Goal: Information Seeking & Learning: Find specific fact

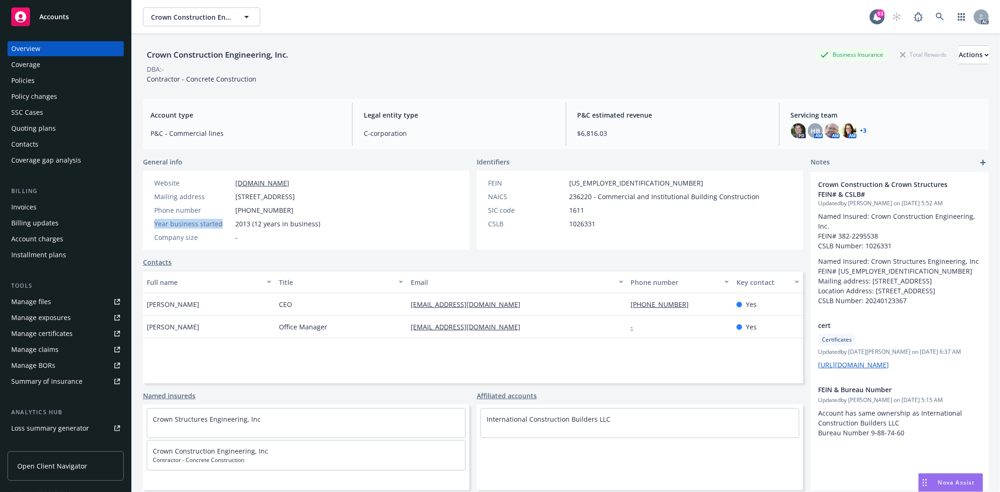
scroll to position [102, 0]
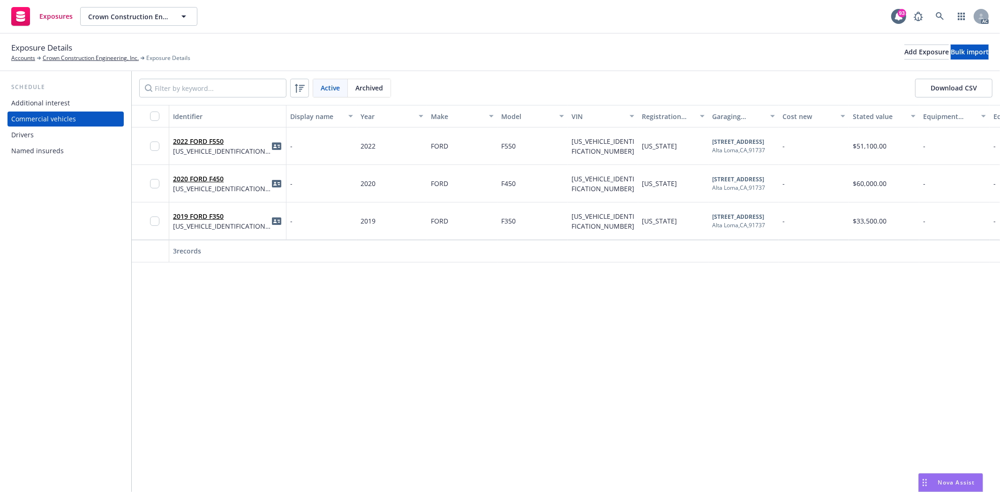
scroll to position [0, 341]
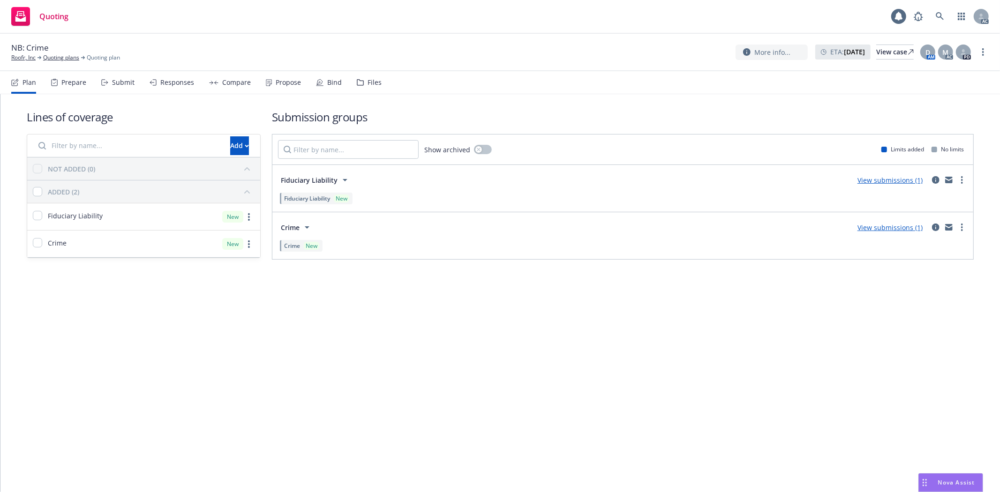
click at [70, 82] on div "Prepare" at bounding box center [73, 82] width 25 height 7
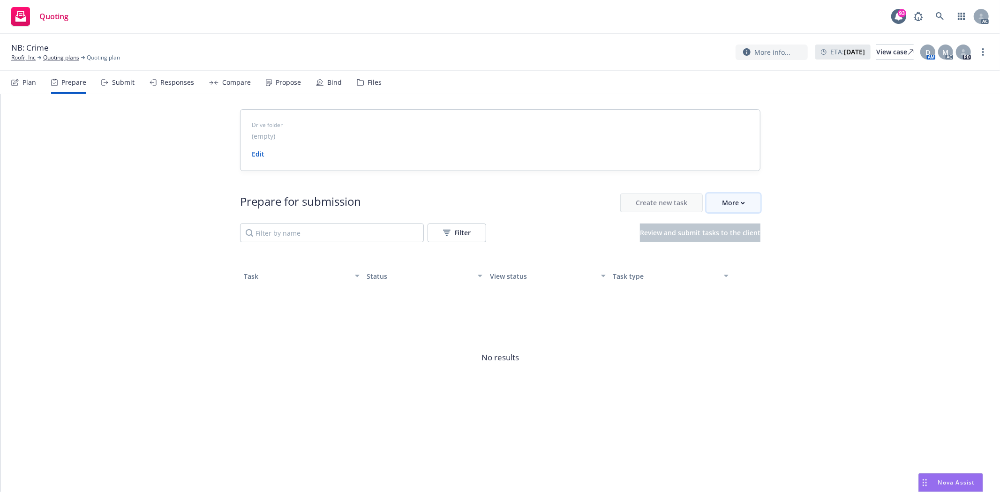
click at [748, 204] on button "More" at bounding box center [733, 203] width 54 height 19
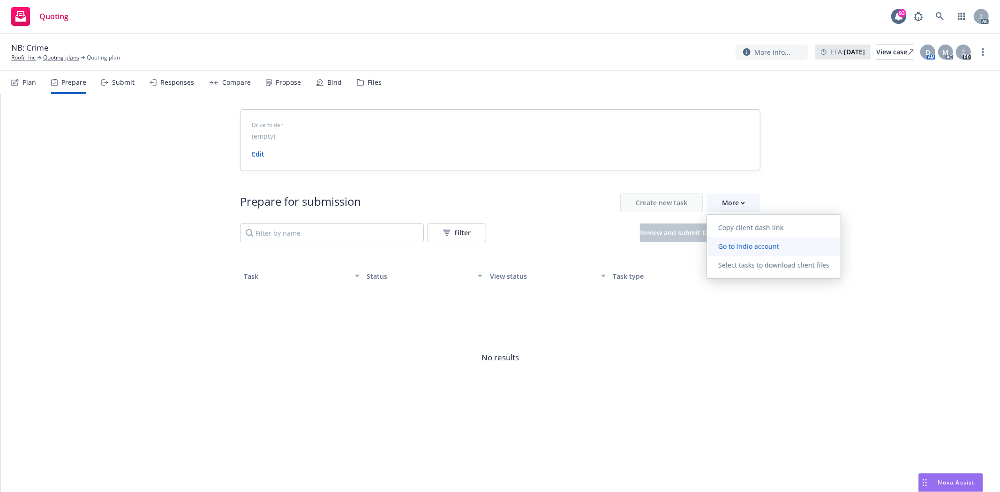
click at [752, 251] on link "Go to Indio account" at bounding box center [774, 246] width 134 height 19
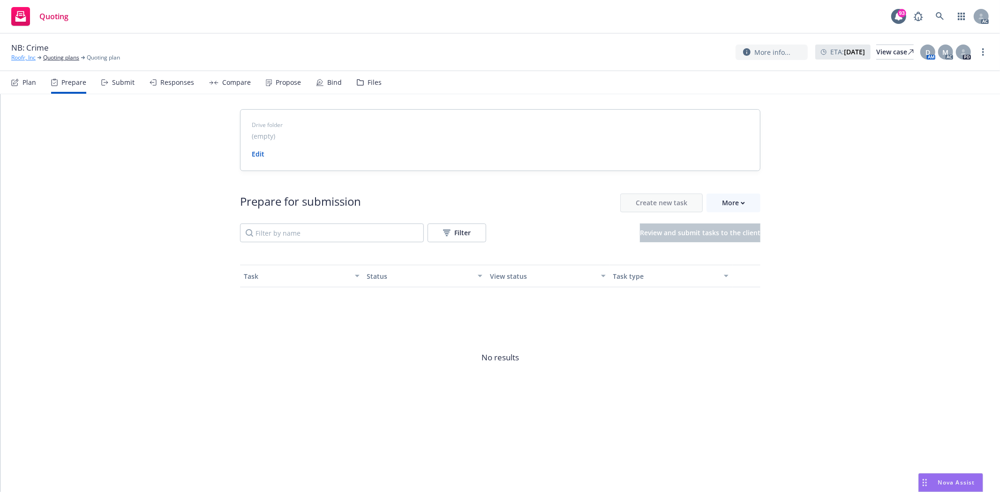
click at [26, 58] on link "Roofr, Inc" at bounding box center [23, 57] width 24 height 8
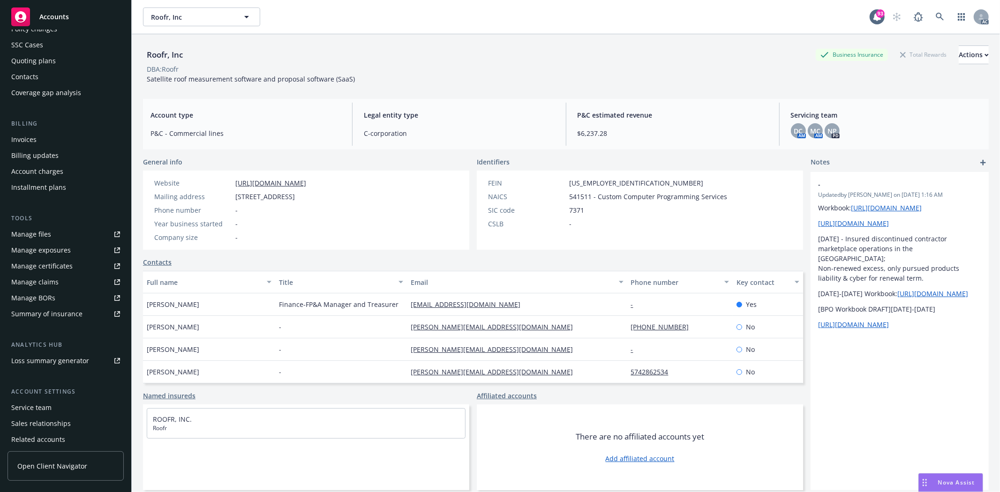
scroll to position [102, 0]
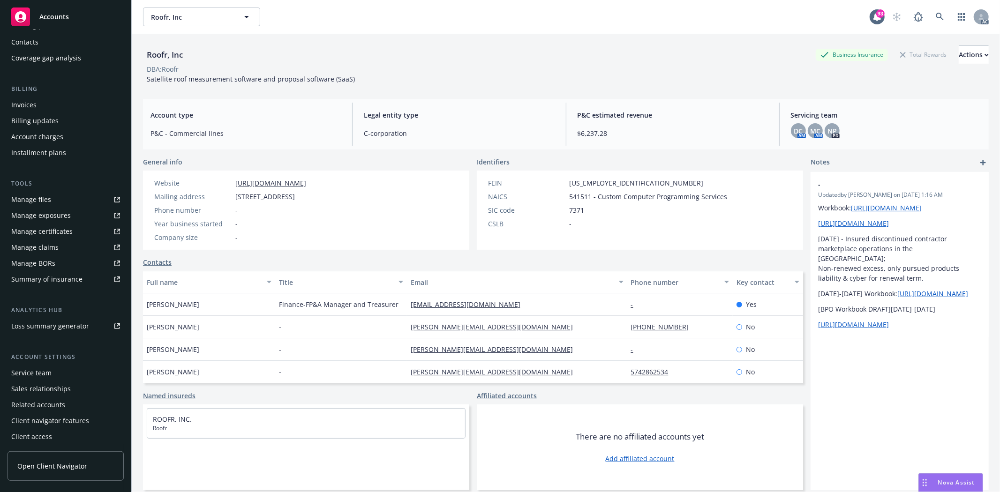
click at [31, 369] on div "Service team" at bounding box center [31, 373] width 40 height 15
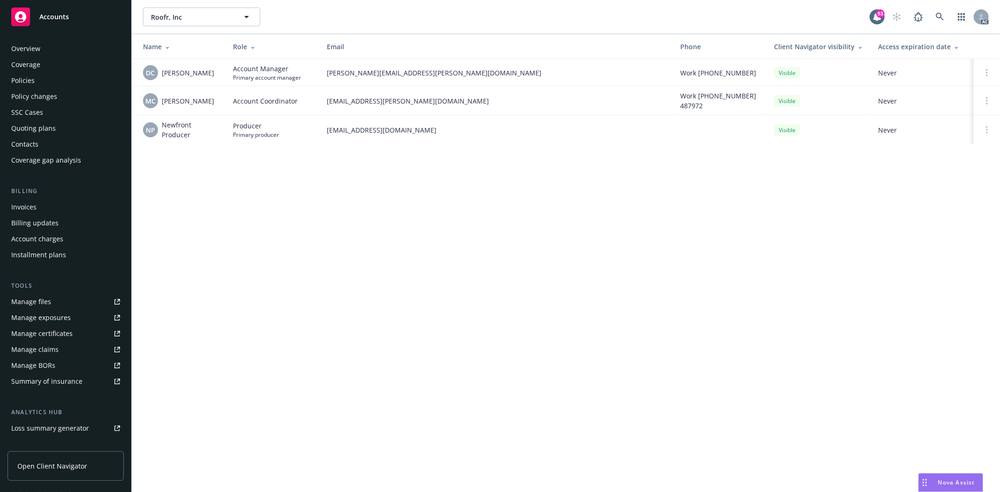
click at [73, 52] on div "Overview" at bounding box center [65, 48] width 109 height 15
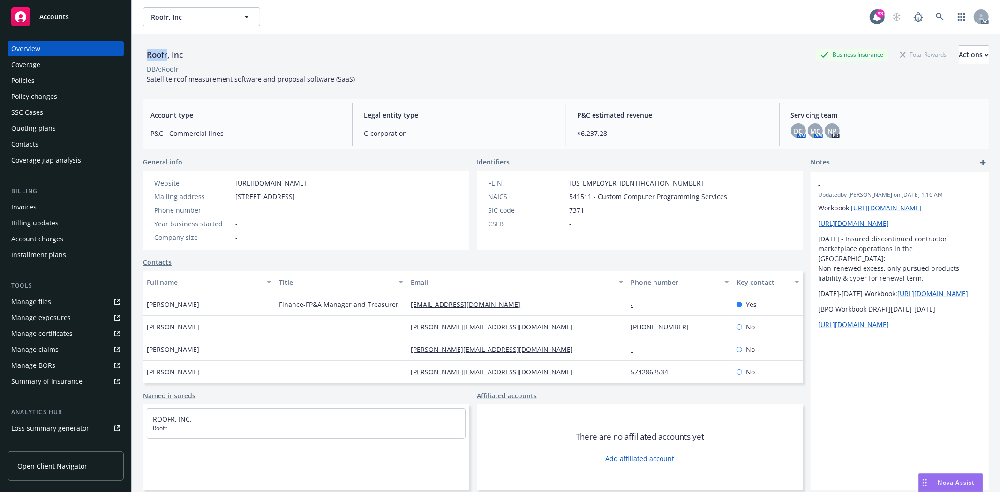
drag, startPoint x: 145, startPoint y: 54, endPoint x: 167, endPoint y: 55, distance: 21.6
click at [167, 55] on div "Roofr, Inc" at bounding box center [165, 55] width 44 height 12
drag, startPoint x: 145, startPoint y: 300, endPoint x: 195, endPoint y: 302, distance: 50.2
click at [195, 302] on div "[PERSON_NAME]" at bounding box center [209, 304] width 132 height 22
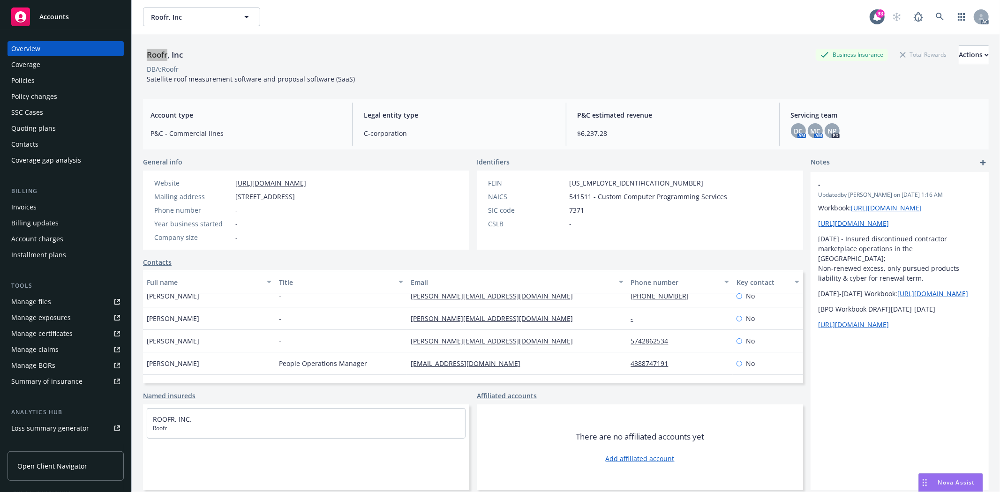
scroll to position [45, 0]
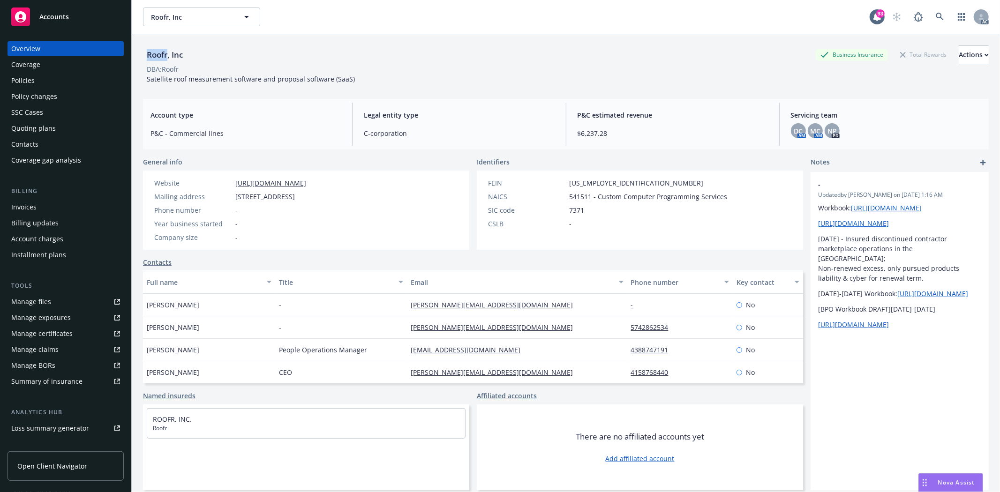
click at [33, 79] on div "Policies" at bounding box center [22, 80] width 23 height 15
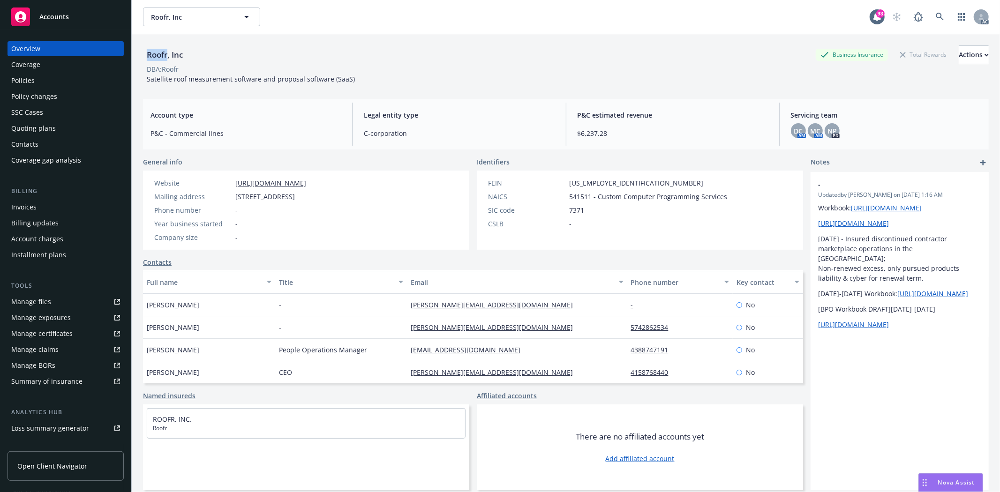
click at [33, 79] on div "Policies" at bounding box center [22, 80] width 23 height 15
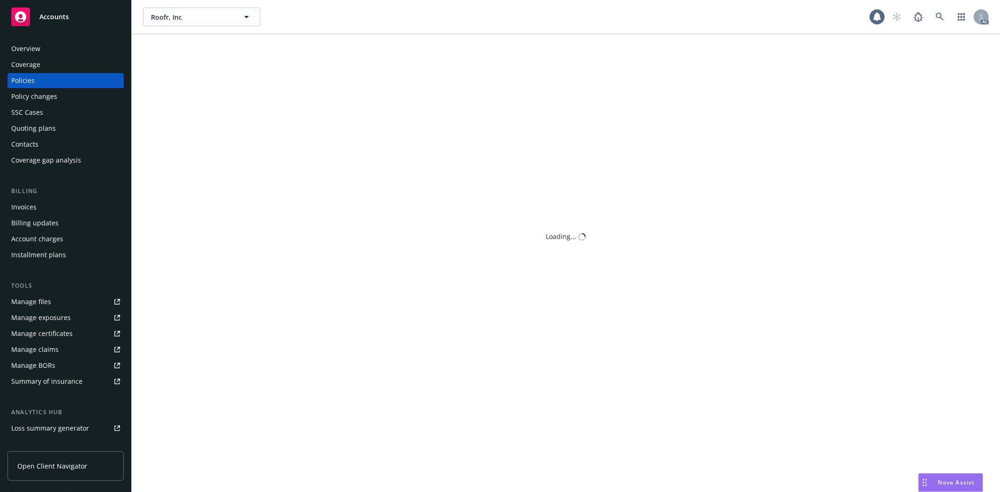
click at [33, 79] on div "Policies" at bounding box center [22, 80] width 23 height 15
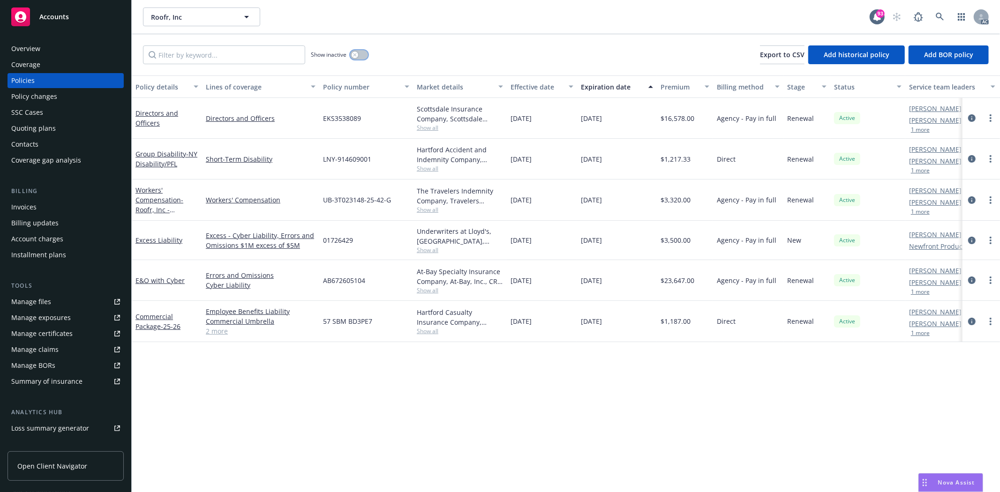
click at [364, 52] on button "button" at bounding box center [359, 54] width 18 height 9
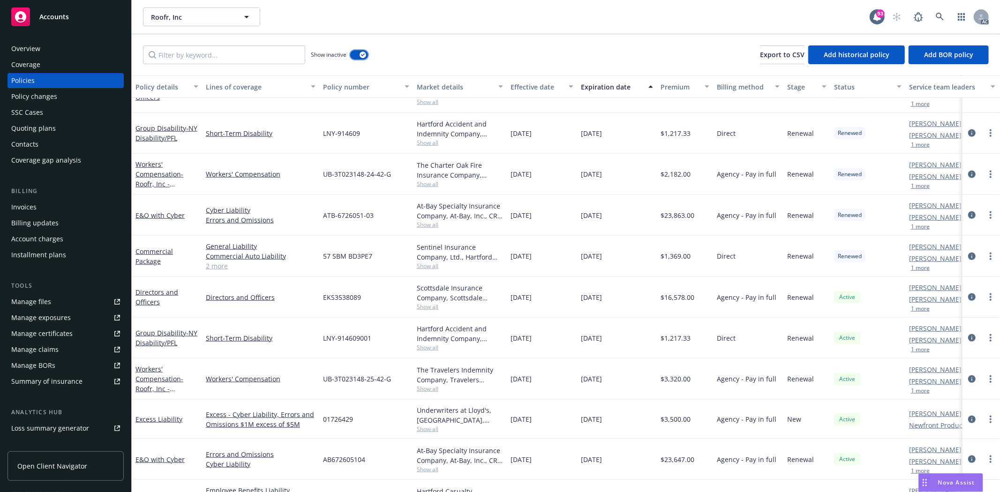
scroll to position [813, 0]
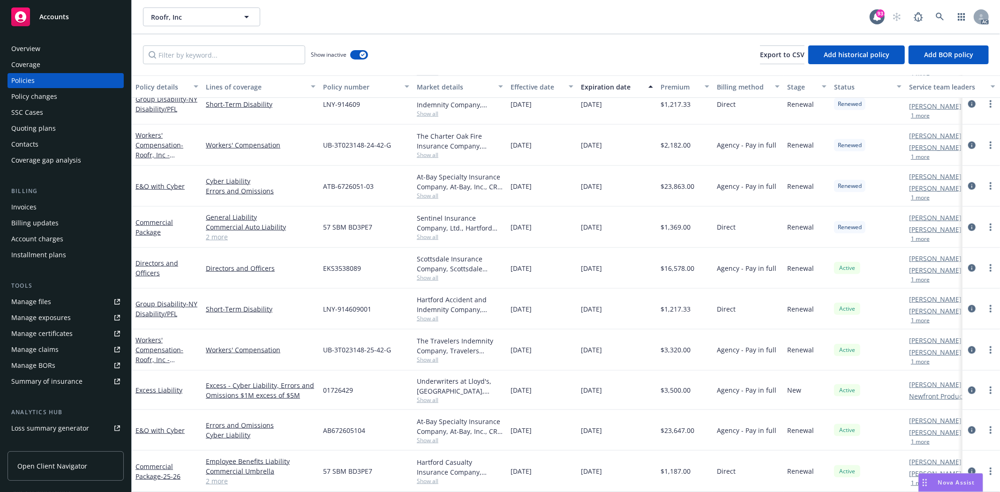
click at [59, 48] on div "Overview" at bounding box center [65, 48] width 109 height 15
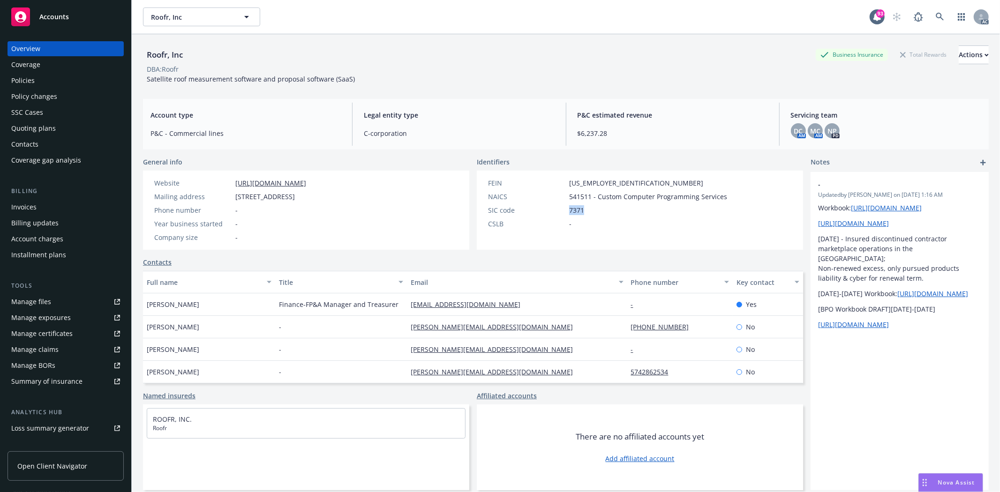
drag, startPoint x: 564, startPoint y: 212, endPoint x: 582, endPoint y: 209, distance: 17.6
click at [582, 209] on div "SIC code 7371" at bounding box center [607, 210] width 247 height 10
copy span "7371"
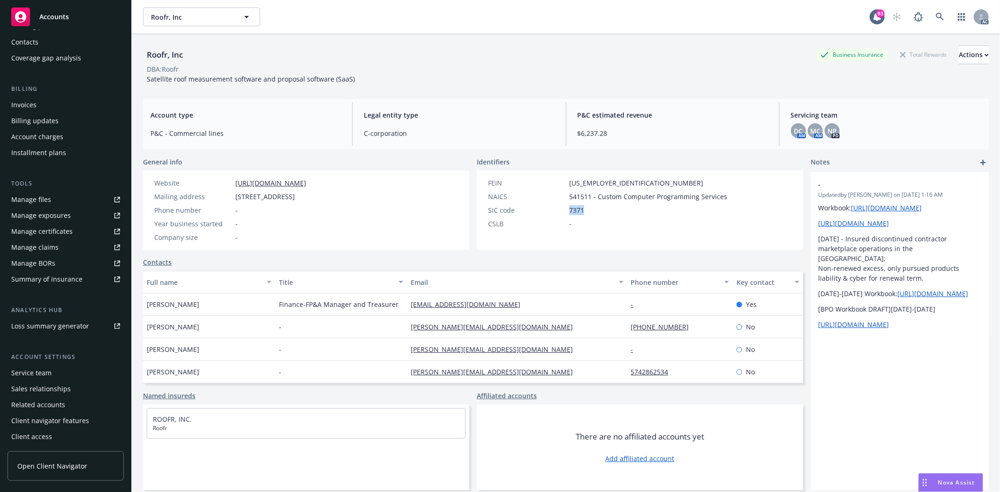
click at [78, 368] on div "Service team" at bounding box center [65, 373] width 109 height 15
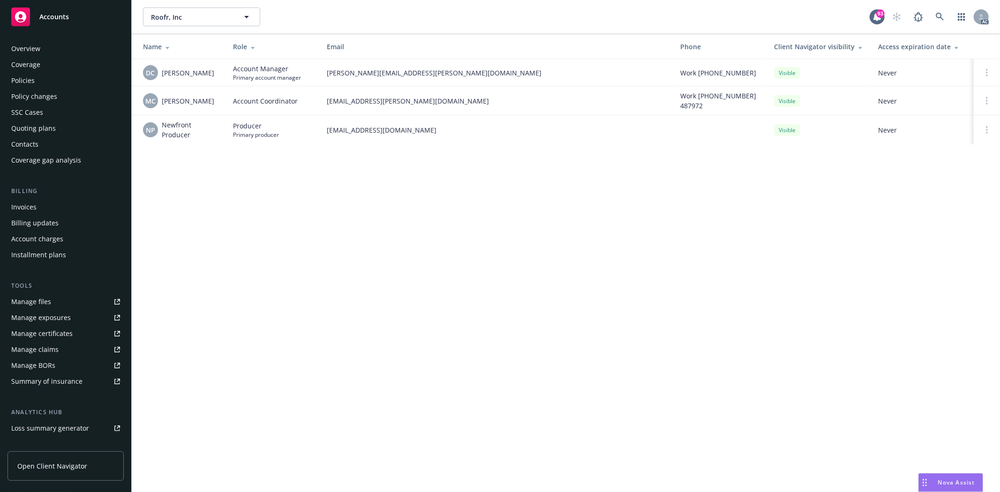
click at [65, 48] on div "Overview" at bounding box center [65, 48] width 109 height 15
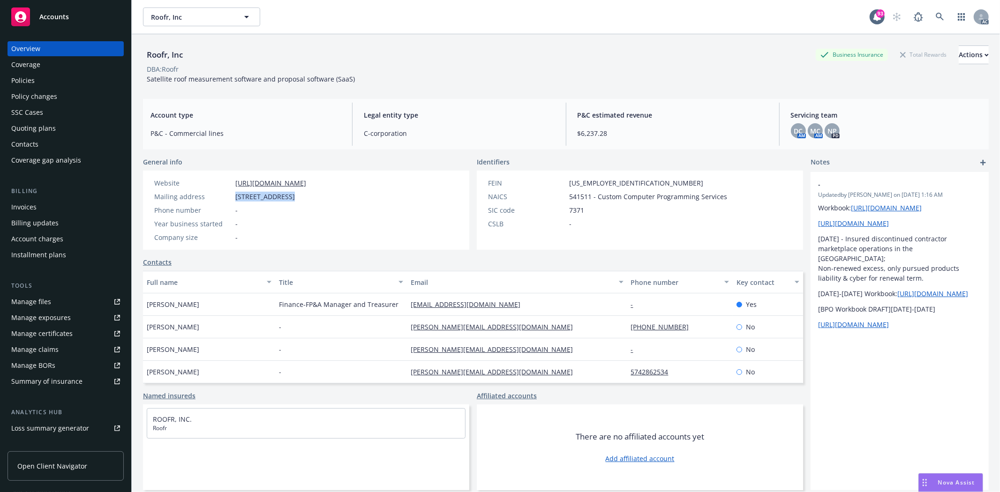
drag, startPoint x: 234, startPoint y: 198, endPoint x: 290, endPoint y: 195, distance: 55.4
click at [290, 195] on div "Mailing address 2108 N ST #10777, Sacramento, CA, 95816" at bounding box center [229, 197] width 159 height 10
copy span "2108 N ST #10777"
click at [288, 201] on span "2108 N ST #10777, Sacramento, CA, 95816" at bounding box center [265, 197] width 60 height 10
drag, startPoint x: 294, startPoint y: 196, endPoint x: 330, endPoint y: 194, distance: 35.7
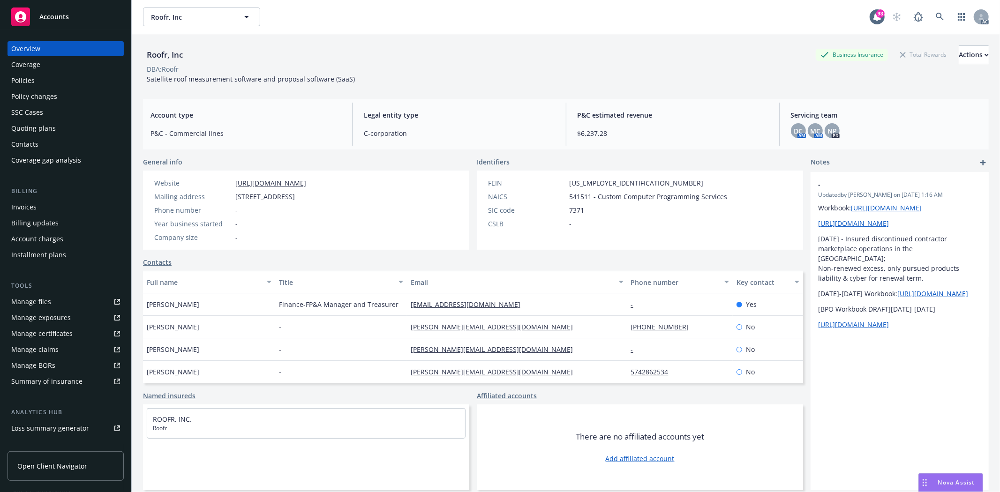
click at [295, 194] on span "2108 N ST #10777, Sacramento, CA, 95816" at bounding box center [265, 197] width 60 height 10
copy span "Sacramento"
click at [295, 197] on span "2108 N ST #10777, Sacramento, CA, 95816" at bounding box center [265, 197] width 60 height 10
copy span "95816"
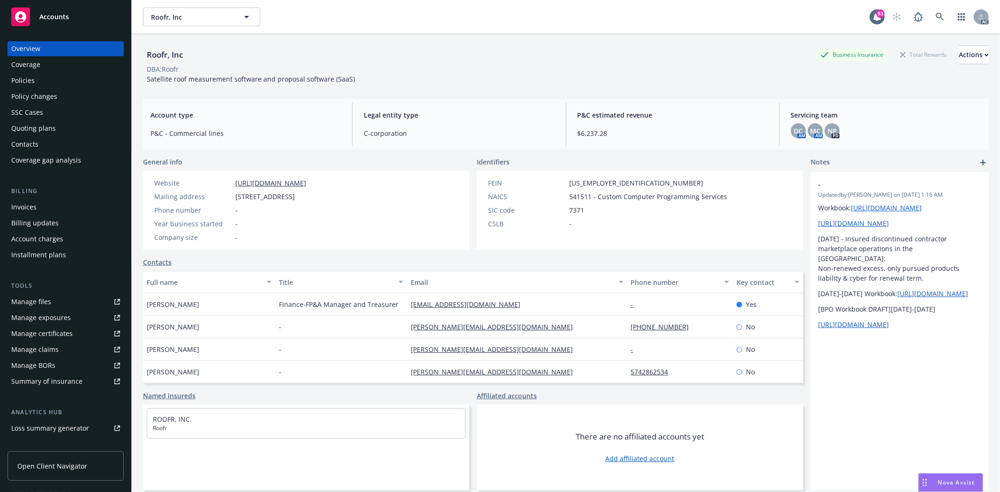
drag, startPoint x: 143, startPoint y: 81, endPoint x: 365, endPoint y: 73, distance: 221.8
click at [365, 73] on div "Roofr, Inc Business Insurance Total Rewards Actions DBA: Roofr Satellite roof m…" at bounding box center [565, 64] width 845 height 38
drag, startPoint x: 352, startPoint y: 83, endPoint x: 145, endPoint y: 81, distance: 206.7
click at [145, 81] on div "Satellite roof measurement software and proposal software (SaaS)" at bounding box center [251, 79] width 216 height 10
copy span "Satellite roof measurement software and proposal software (SaaS)"
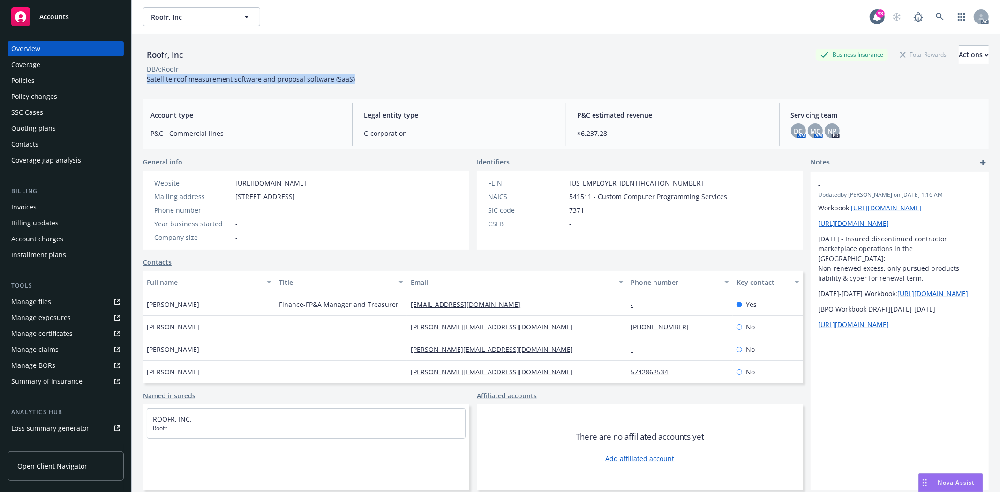
click at [59, 128] on div "Quoting plans" at bounding box center [65, 128] width 109 height 15
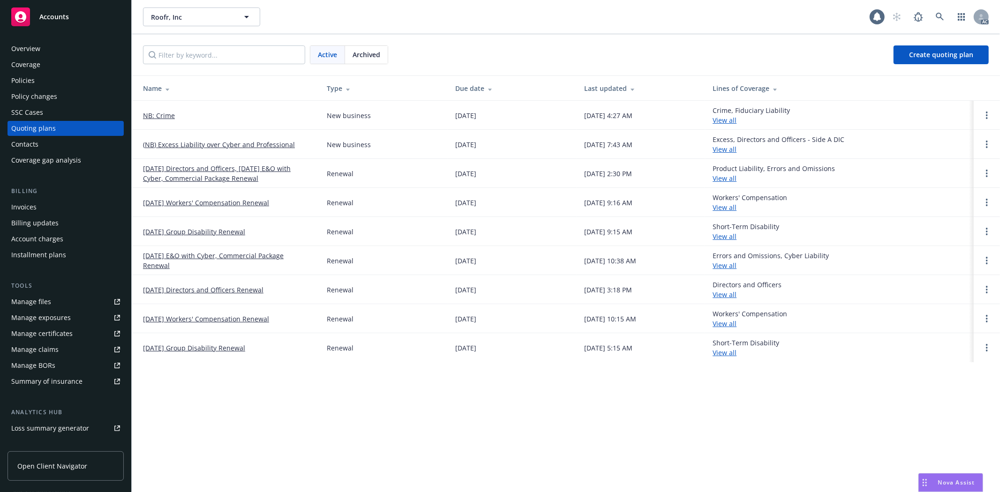
click at [162, 118] on link "NB: Crime" at bounding box center [159, 116] width 32 height 10
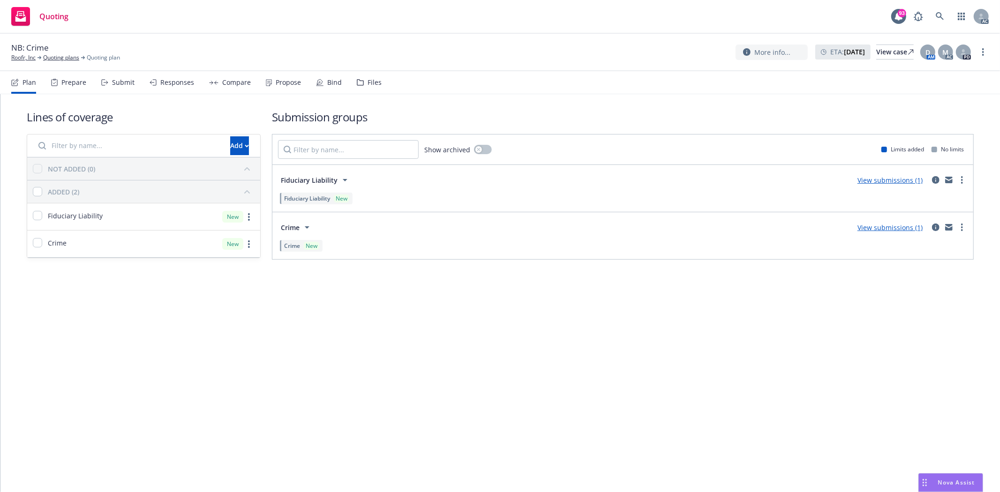
click at [76, 83] on div "Prepare" at bounding box center [73, 82] width 25 height 7
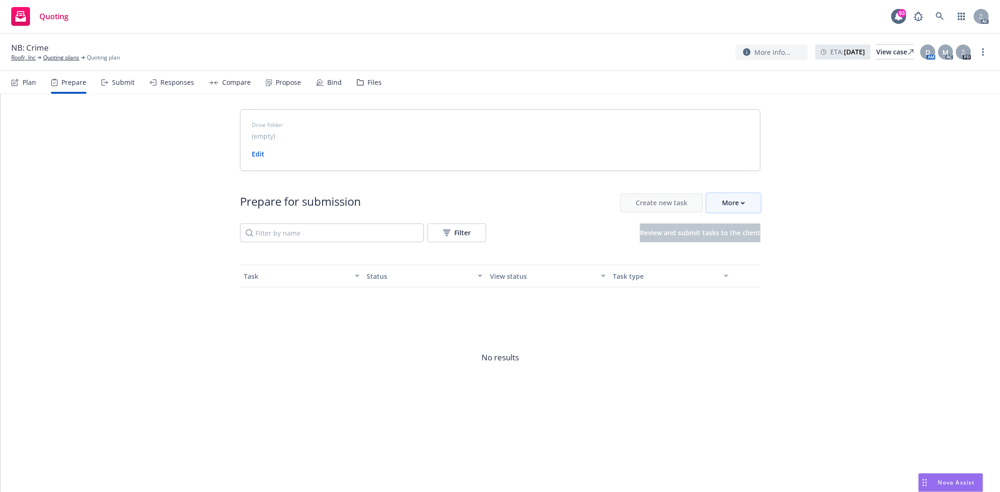
click at [755, 208] on button "More" at bounding box center [733, 203] width 54 height 19
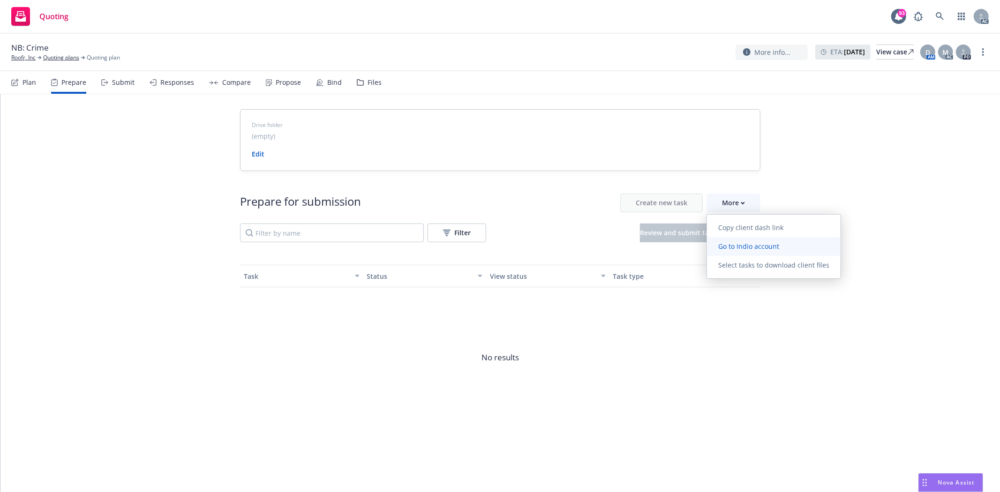
click at [740, 249] on span "Go to Indio account" at bounding box center [748, 246] width 83 height 9
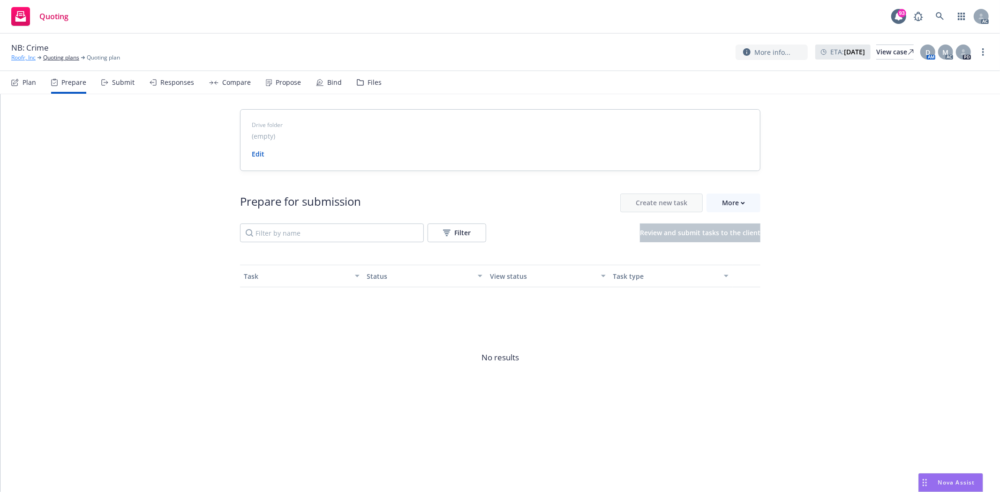
click at [22, 55] on link "Roofr, Inc" at bounding box center [23, 57] width 24 height 8
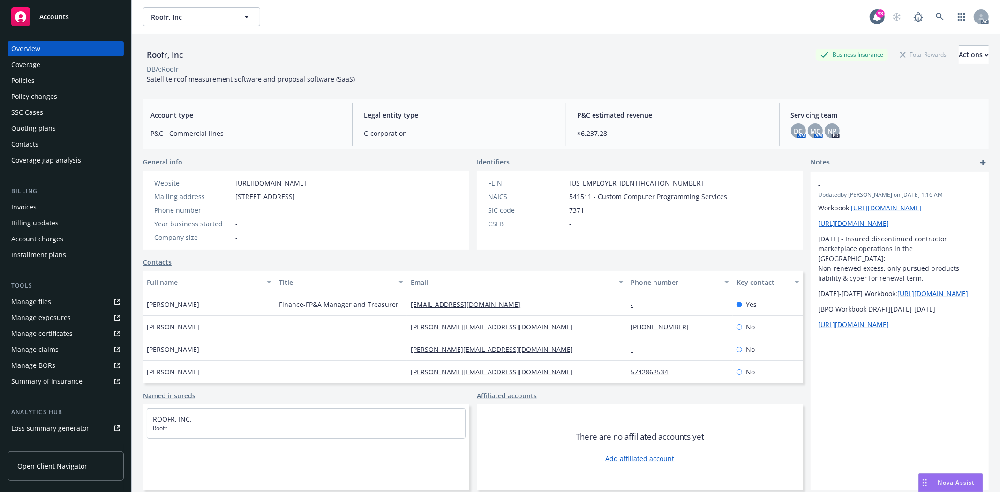
scroll to position [45, 0]
drag, startPoint x: 234, startPoint y: 195, endPoint x: 329, endPoint y: 197, distance: 94.2
click at [310, 197] on div "Mailing address [STREET_ADDRESS]" at bounding box center [229, 197] width 159 height 10
click at [381, 186] on div "Website [URL][DOMAIN_NAME] Mailing address [STREET_ADDRESS] Phone number - Year…" at bounding box center [306, 210] width 326 height 79
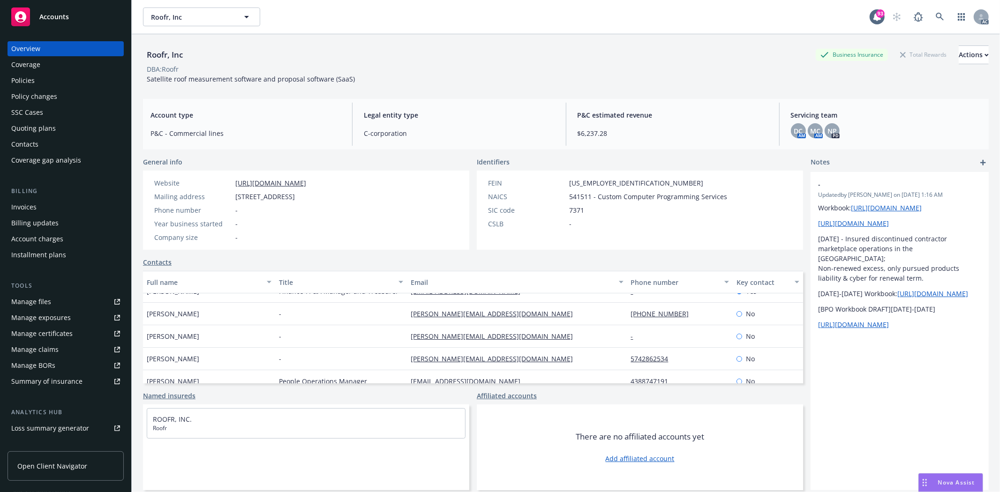
scroll to position [0, 0]
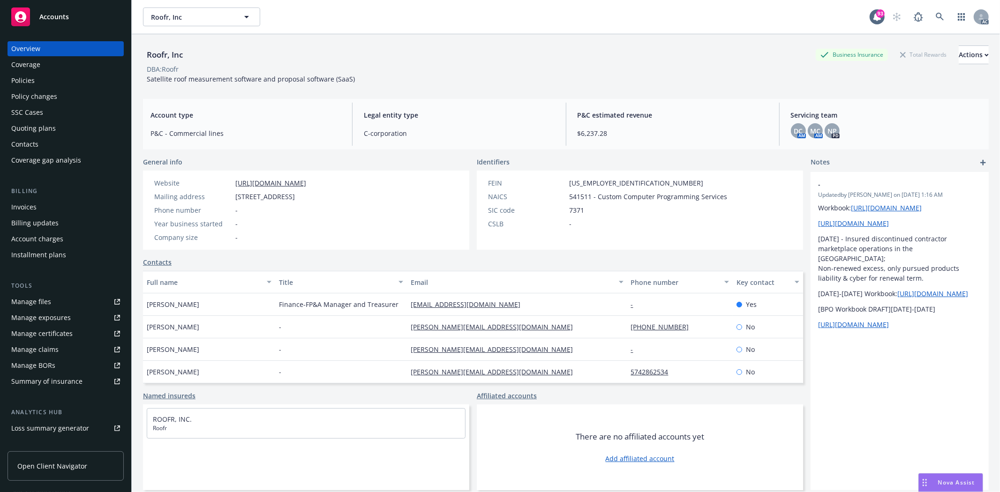
drag, startPoint x: 143, startPoint y: 307, endPoint x: 214, endPoint y: 305, distance: 71.3
click at [214, 305] on div "[PERSON_NAME]" at bounding box center [209, 304] width 132 height 22
copy span "[PERSON_NAME]"
drag, startPoint x: 274, startPoint y: 303, endPoint x: 394, endPoint y: 307, distance: 120.0
click at [394, 307] on div "Finance-FP&A Manager and Treasurer" at bounding box center [341, 304] width 132 height 22
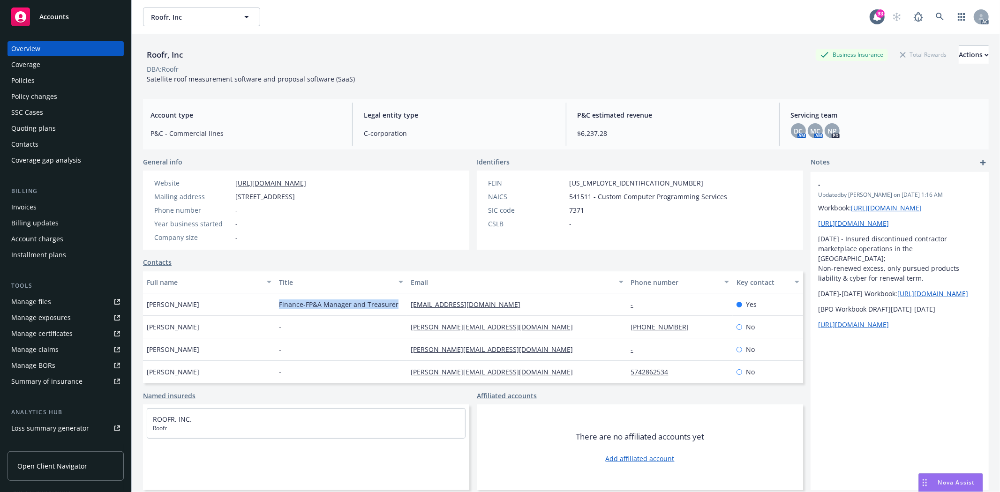
copy span "Finance-FP&A Manager and Treasurer"
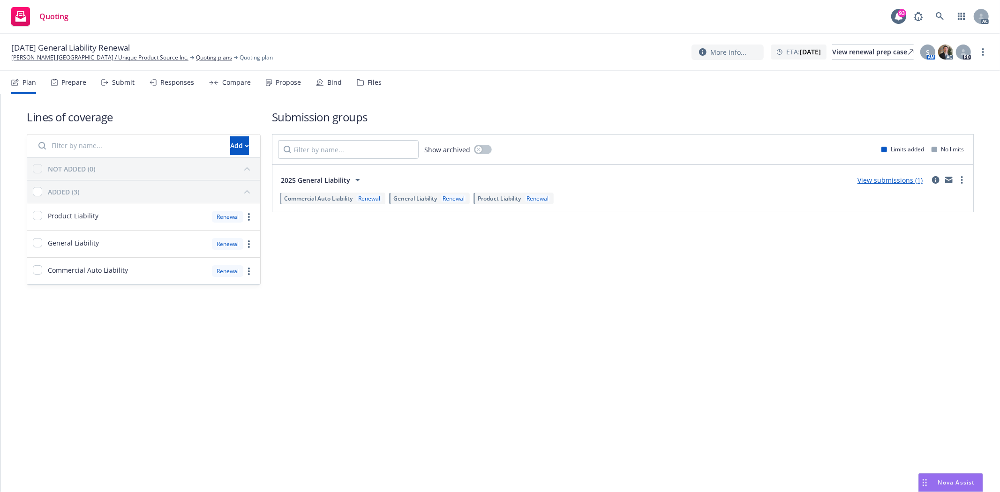
click at [81, 88] on div "Prepare" at bounding box center [68, 82] width 35 height 22
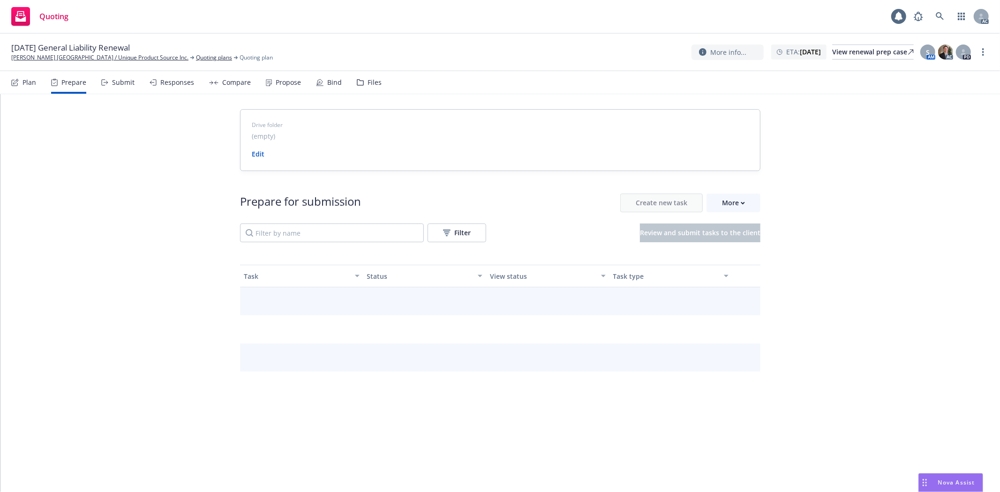
click at [63, 82] on div "Prepare" at bounding box center [73, 82] width 25 height 7
click at [736, 205] on div "More" at bounding box center [733, 203] width 23 height 18
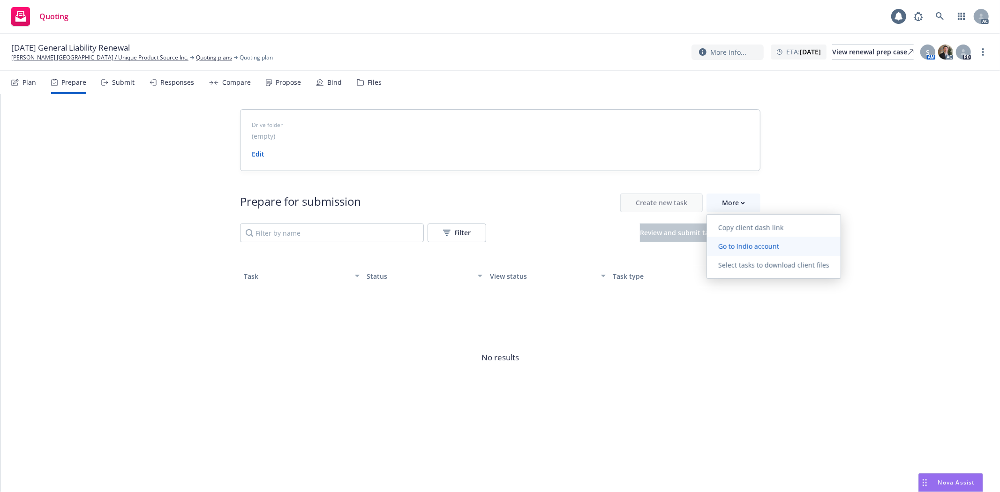
click at [758, 246] on span "Go to Indio account" at bounding box center [748, 246] width 83 height 9
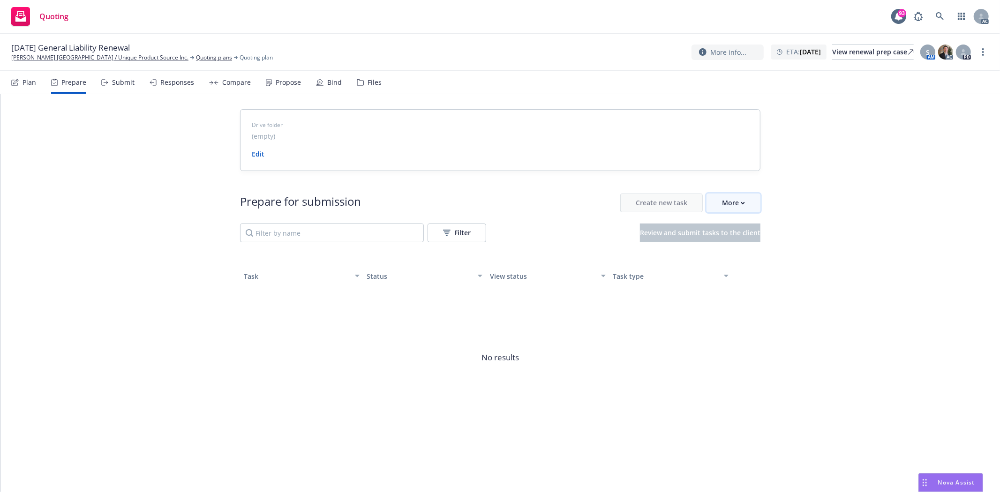
click at [748, 207] on button "More" at bounding box center [733, 203] width 54 height 19
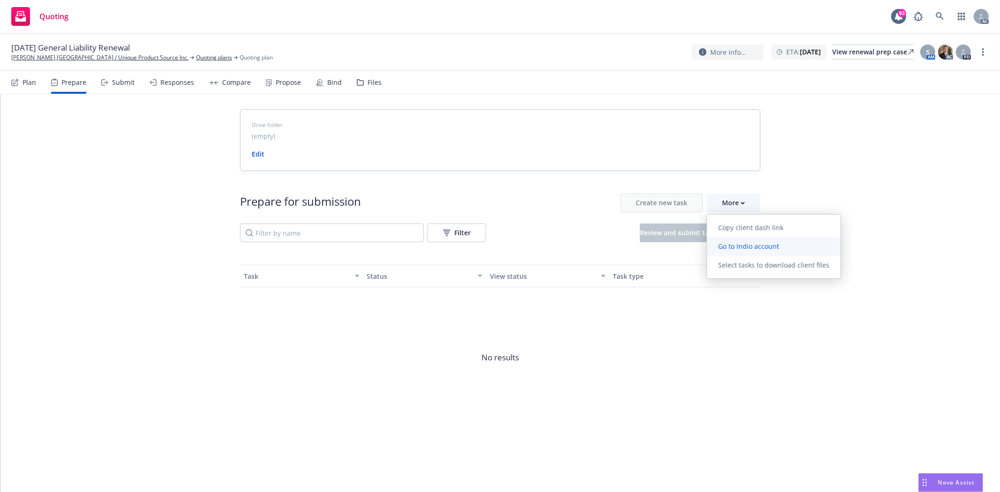
click at [756, 242] on span "Go to Indio account" at bounding box center [748, 246] width 83 height 9
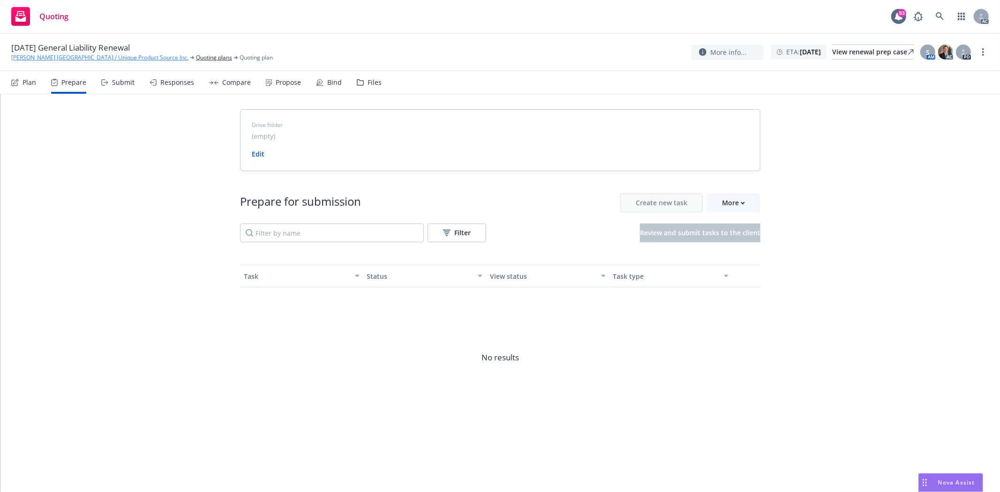
click at [30, 57] on link "[PERSON_NAME] [GEOGRAPHIC_DATA] / Unique Product Source Inc." at bounding box center [99, 57] width 177 height 8
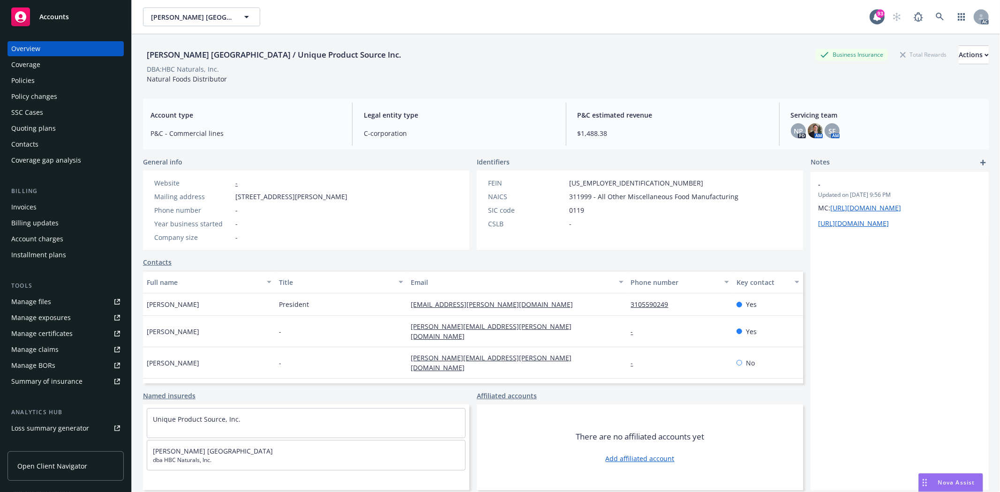
click at [39, 80] on div "Policies" at bounding box center [65, 80] width 109 height 15
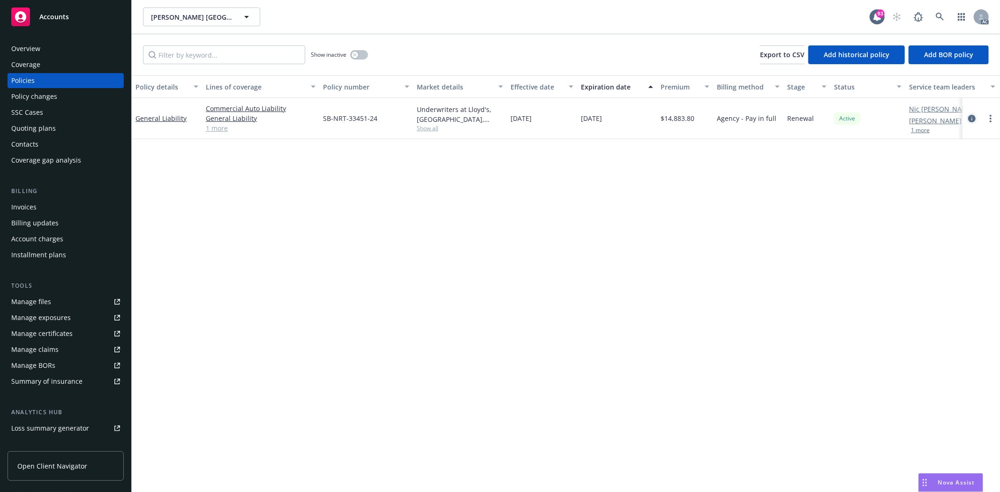
click at [976, 118] on link "circleInformation" at bounding box center [971, 118] width 11 height 11
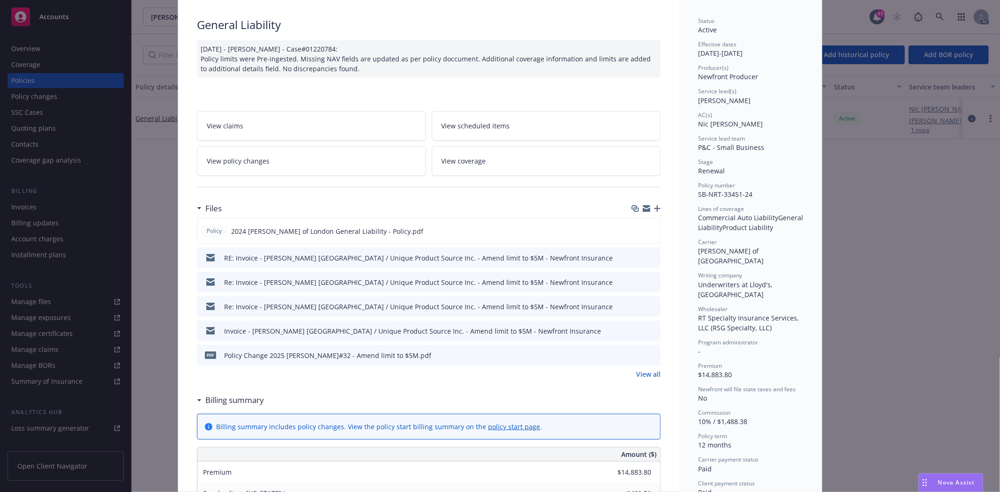
scroll to position [104, 0]
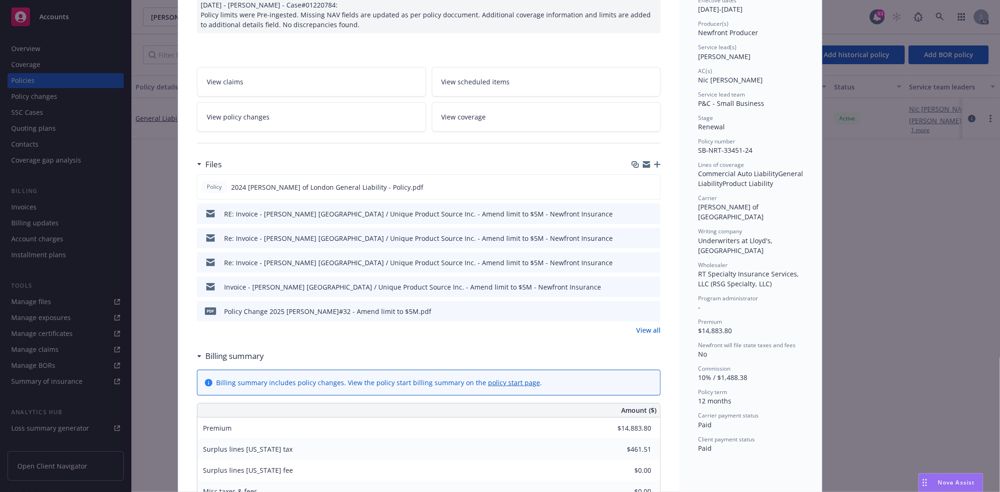
click at [643, 327] on link "View all" at bounding box center [648, 330] width 24 height 10
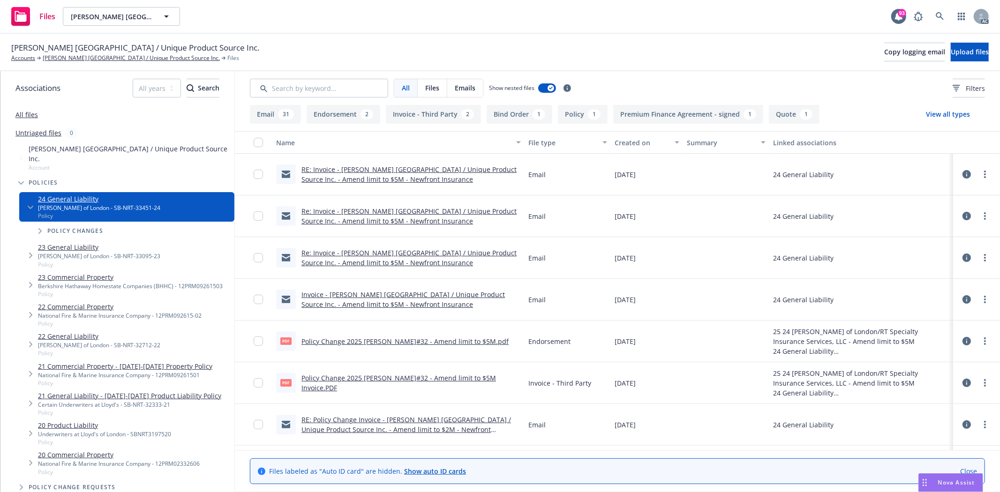
click at [351, 343] on link "Policy Change 2025 [PERSON_NAME]#32 - Amend limit to $5M.pdf" at bounding box center [404, 341] width 207 height 9
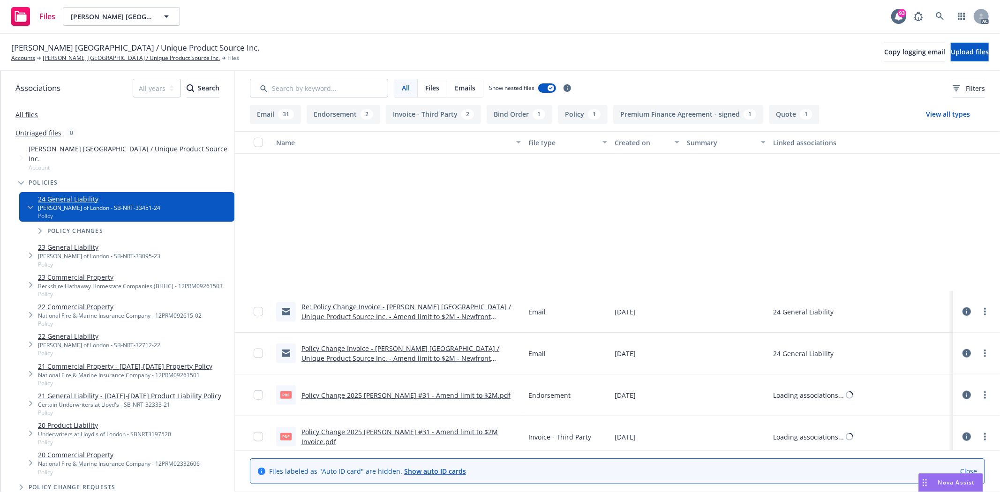
scroll to position [937, 0]
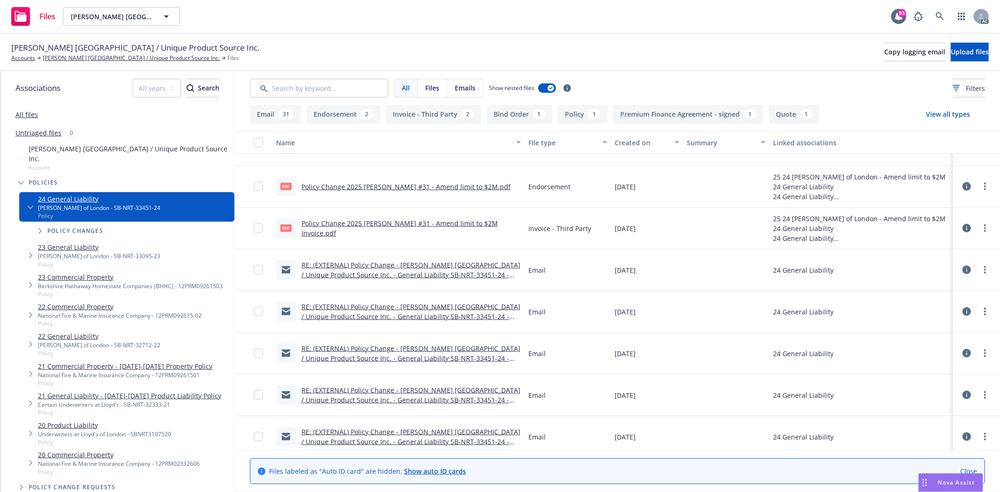
click at [464, 186] on link "Policy Change 2025 [PERSON_NAME] #31 - Amend limit to $2M.pdf" at bounding box center [405, 186] width 209 height 9
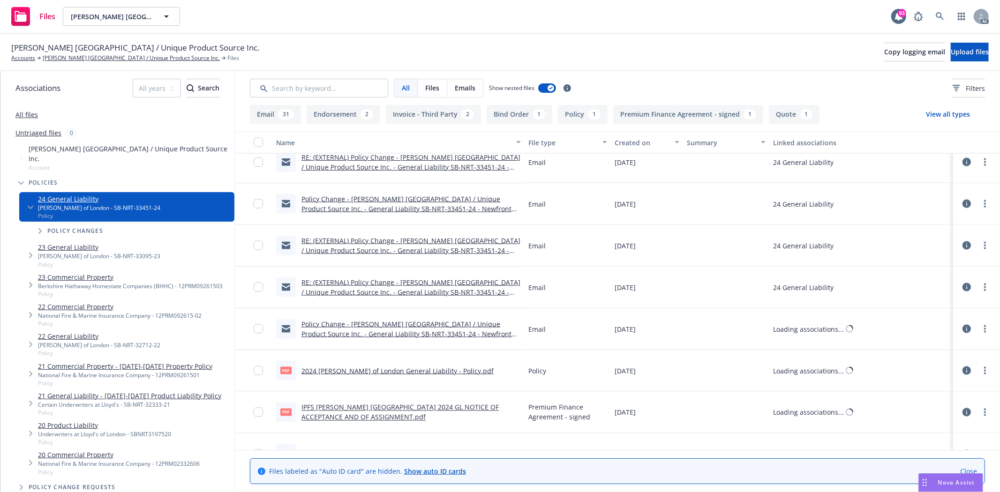
scroll to position [1317, 0]
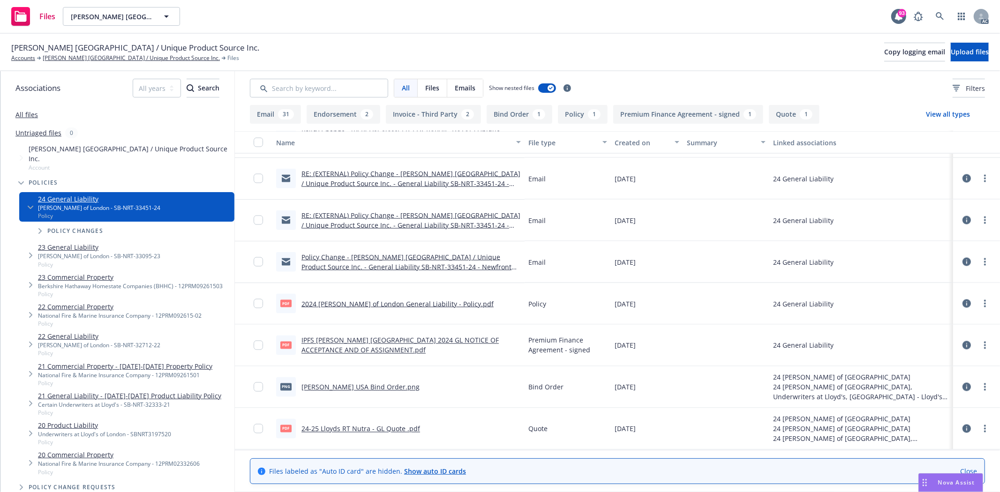
click at [430, 302] on link "2024 Lloyd's of London General Liability - Policy.pdf" at bounding box center [397, 303] width 192 height 9
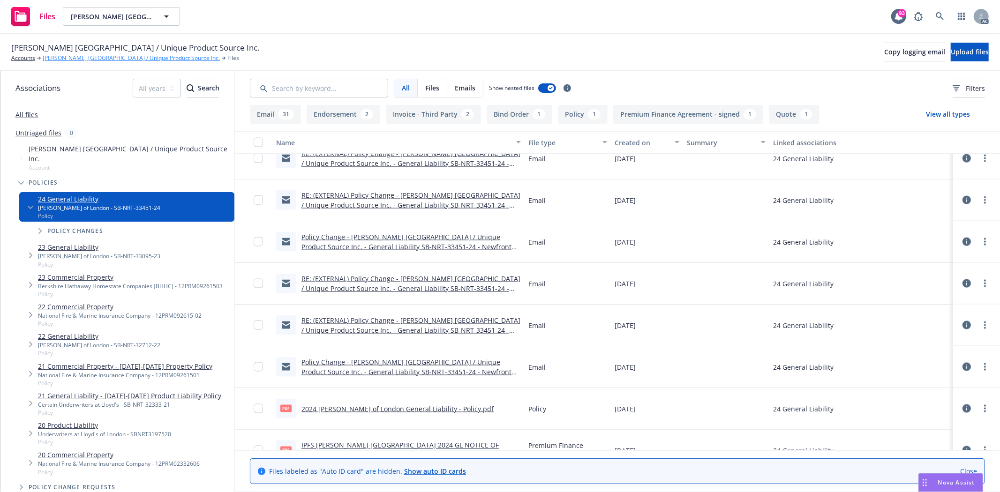
click at [108, 57] on link "[PERSON_NAME] [GEOGRAPHIC_DATA] / Unique Product Source Inc." at bounding box center [131, 58] width 177 height 8
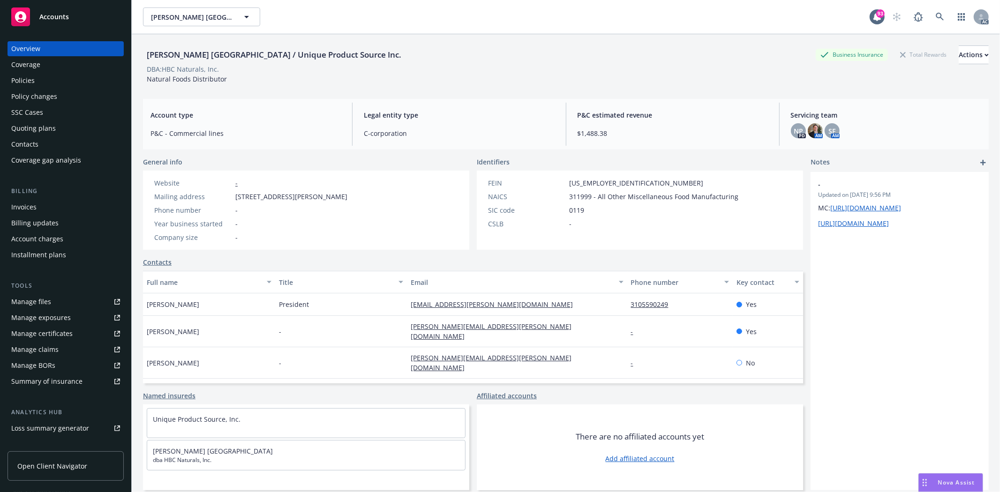
click at [45, 300] on div "Manage files" at bounding box center [31, 301] width 40 height 15
click at [53, 81] on div "Policies" at bounding box center [65, 80] width 109 height 15
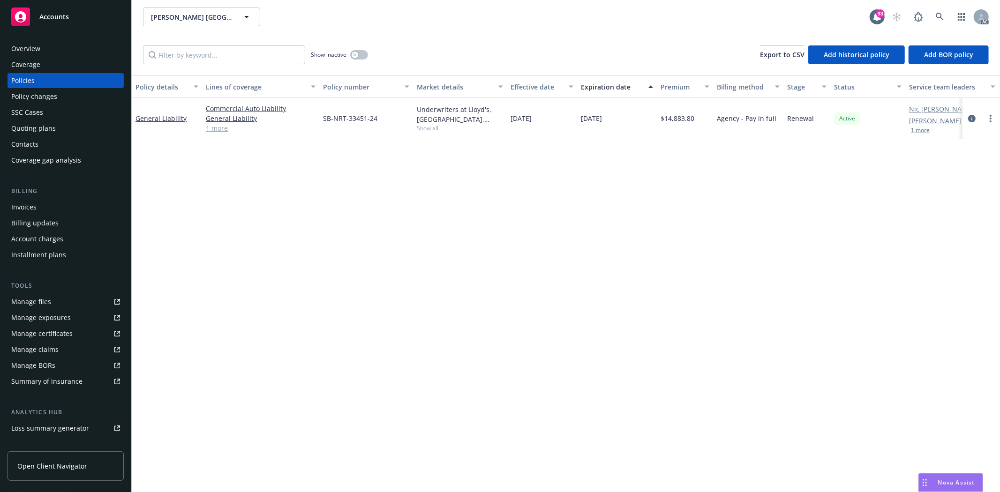
click at [224, 127] on link "1 more" at bounding box center [261, 128] width 110 height 10
drag, startPoint x: 327, startPoint y: 124, endPoint x: 383, endPoint y: 123, distance: 56.2
click at [383, 123] on div "SB-NRT-33451-24" at bounding box center [366, 123] width 94 height 51
click at [570, 138] on div "[DATE]" at bounding box center [542, 123] width 70 height 51
click at [434, 129] on span "Show all" at bounding box center [460, 133] width 86 height 8
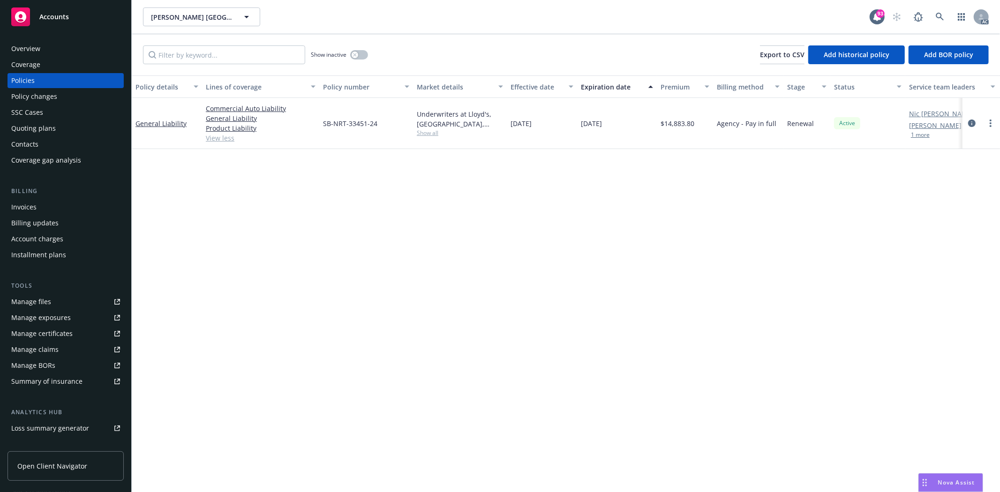
click at [596, 156] on div "Policy details Lines of coverage Policy number Market details Effective date Ex…" at bounding box center [566, 283] width 868 height 417
click at [224, 131] on link "Product Liability" at bounding box center [261, 128] width 110 height 10
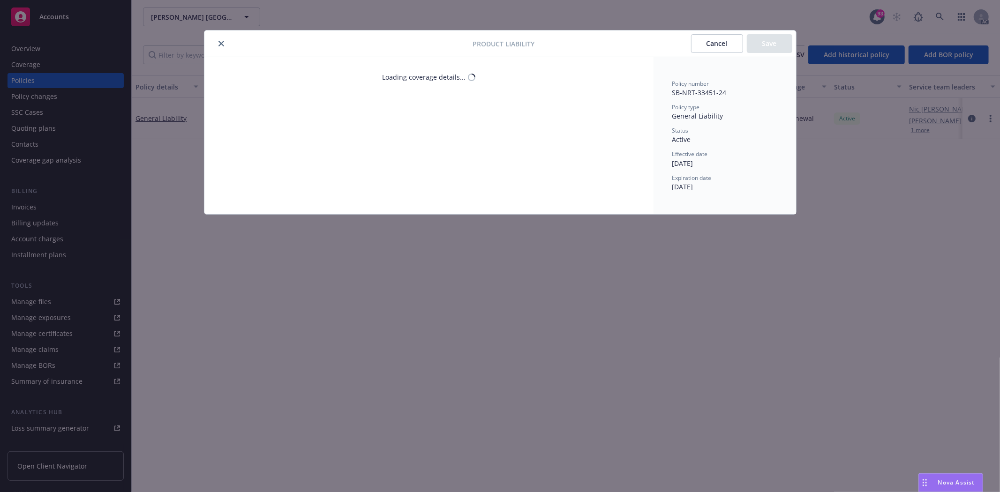
click at [219, 45] on icon "close" at bounding box center [221, 44] width 6 height 6
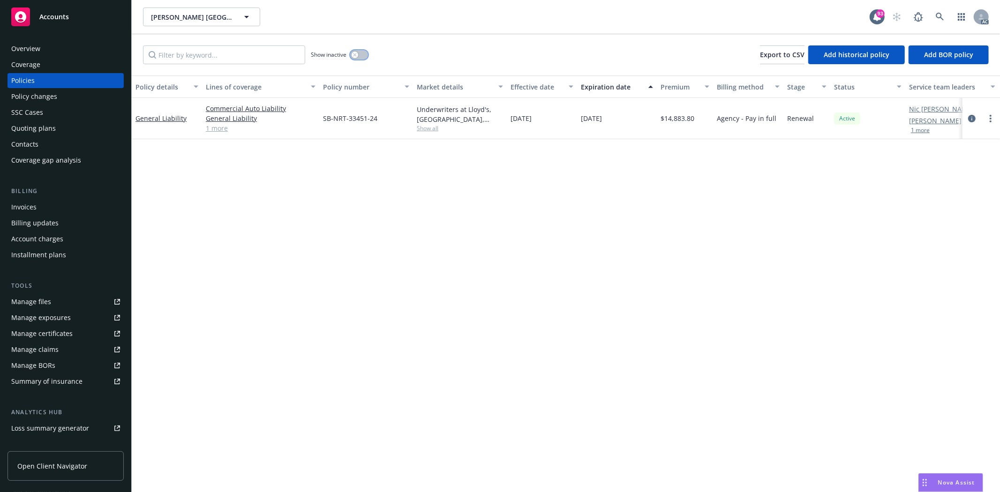
click at [358, 50] on button "button" at bounding box center [359, 54] width 18 height 9
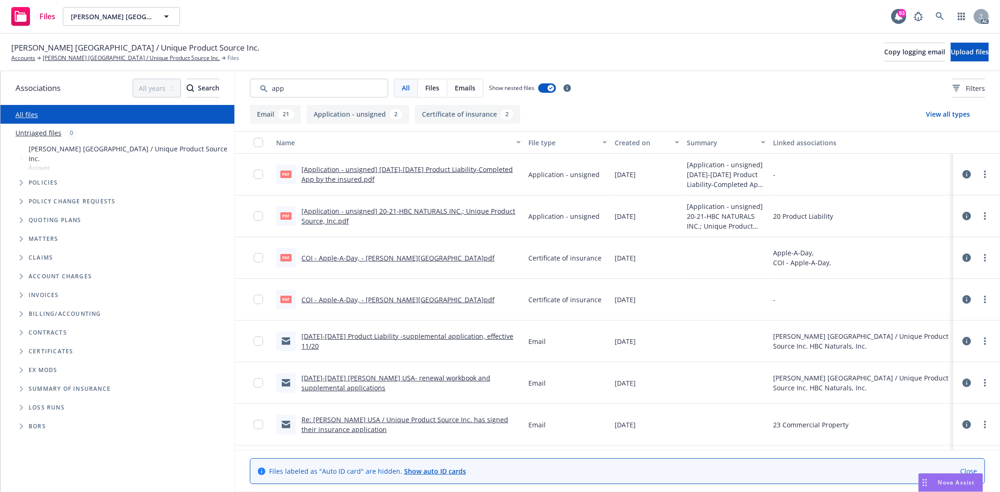
click at [645, 139] on div "Created on" at bounding box center [641, 143] width 54 height 10
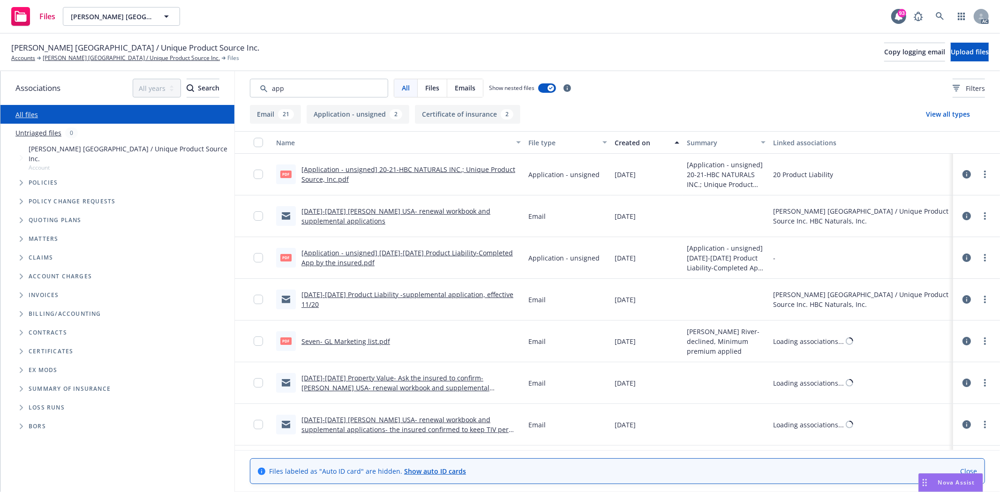
click at [645, 139] on div "Created on" at bounding box center [641, 143] width 54 height 10
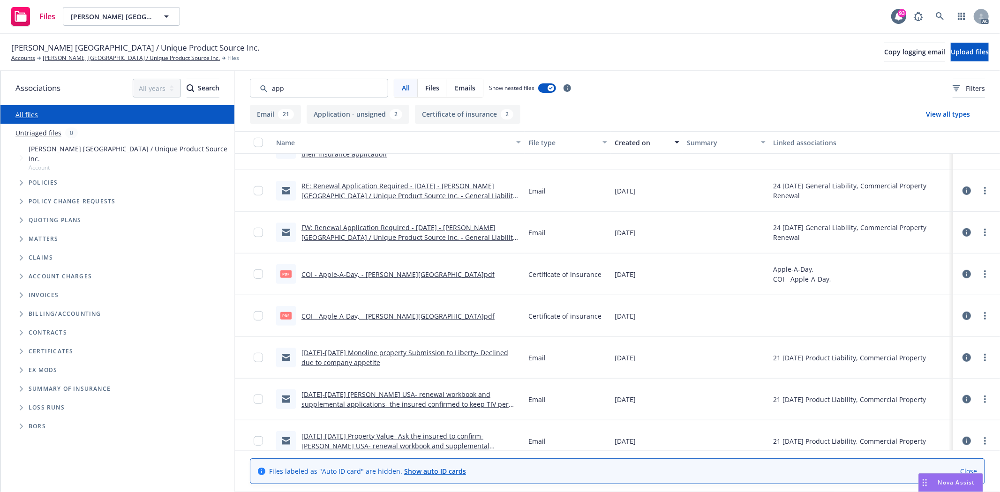
scroll to position [729, 0]
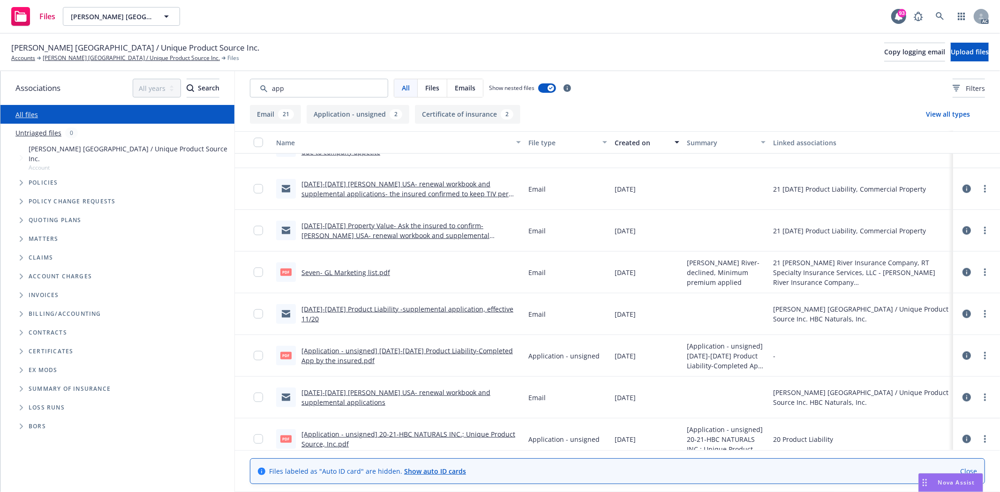
click at [316, 75] on div "All Files Emails Show nested files Filters" at bounding box center [617, 88] width 765 height 34
click at [296, 92] on input "Search by keyword..." at bounding box center [319, 88] width 138 height 19
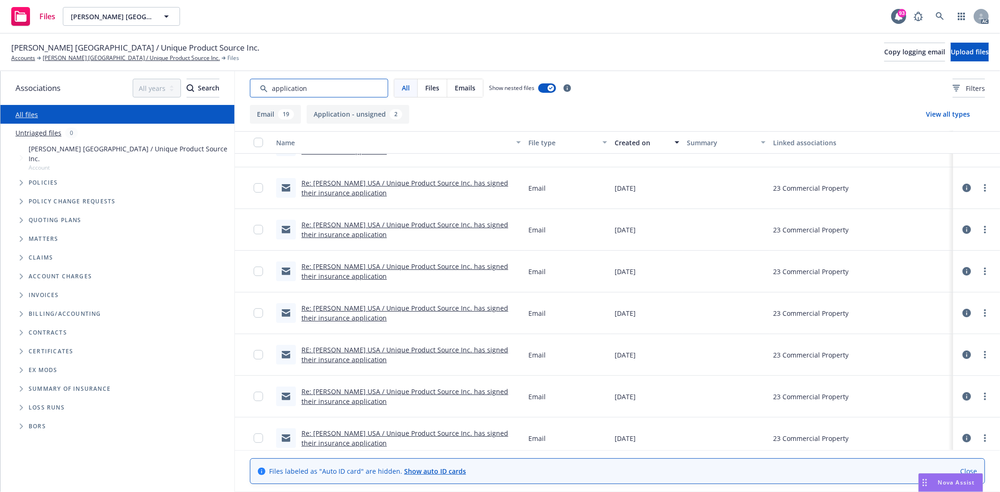
scroll to position [0, 0]
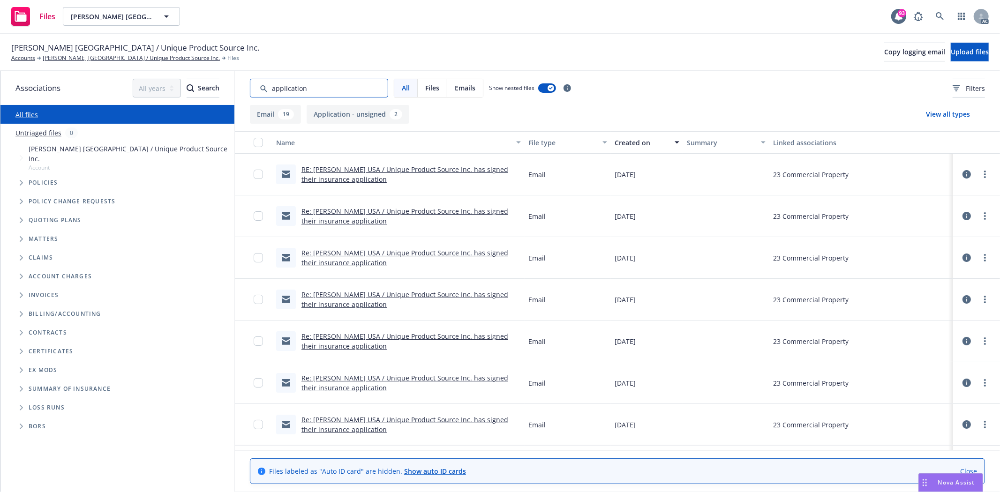
type input "application"
click at [630, 135] on button "Created on" at bounding box center [647, 142] width 72 height 22
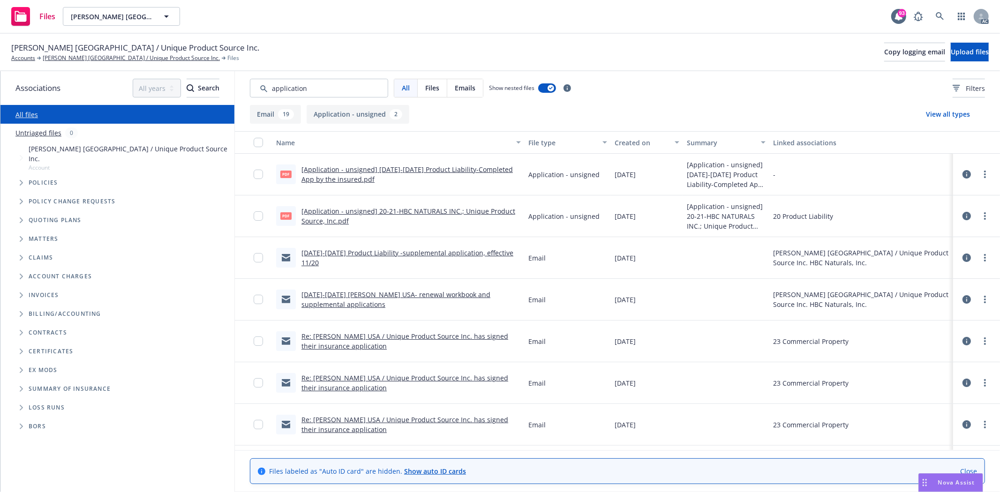
click at [630, 135] on button "Created on" at bounding box center [647, 142] width 72 height 22
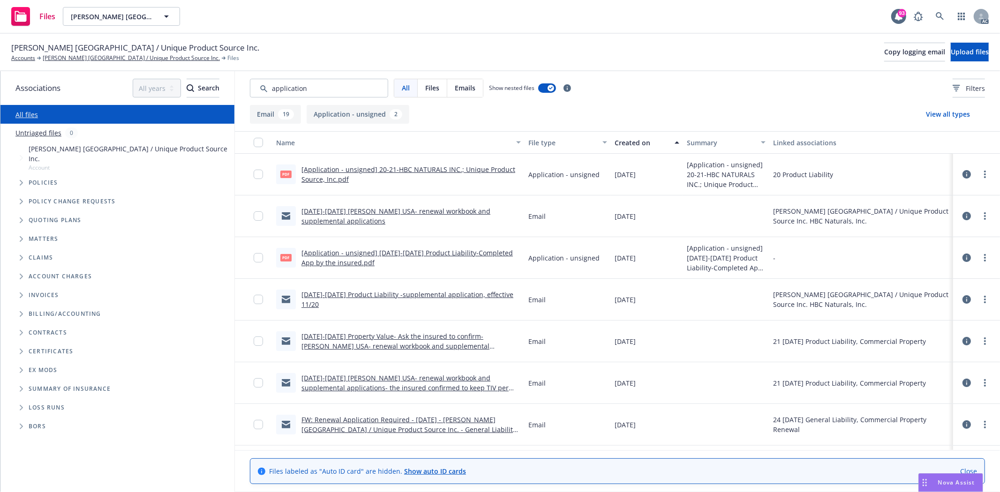
click at [634, 134] on button "Created on" at bounding box center [647, 142] width 72 height 22
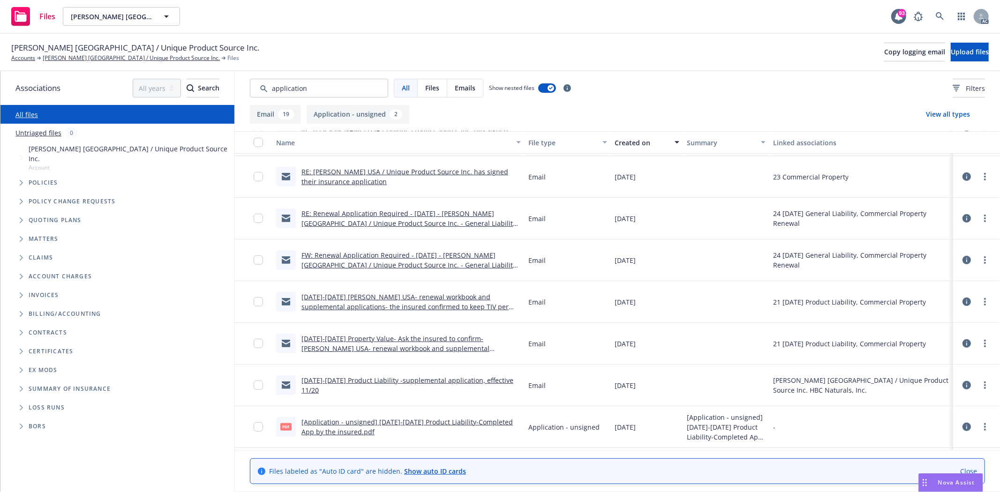
scroll to position [574, 0]
